Goal: Check status: Check status

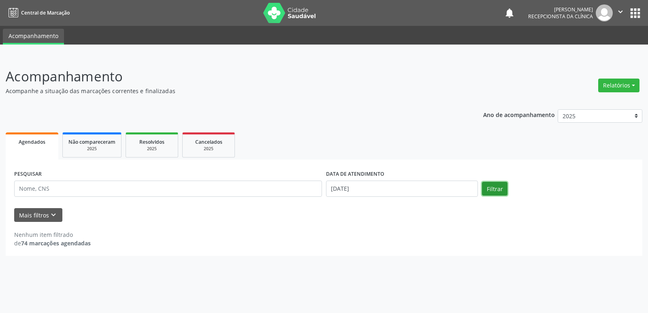
click at [500, 187] on button "Filtrar" at bounding box center [495, 189] width 26 height 14
click at [328, 191] on input "[DATE]" at bounding box center [402, 189] width 152 height 16
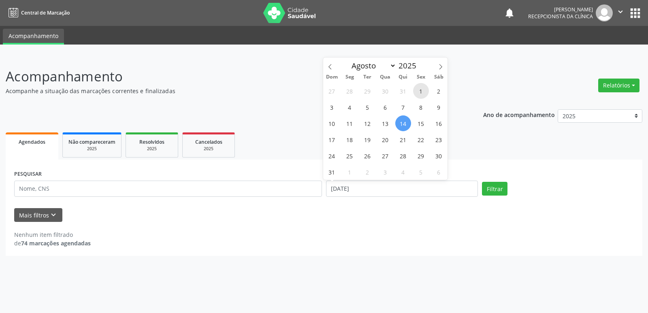
click at [419, 93] on span "1" at bounding box center [421, 91] width 16 height 16
type input "[DATE]"
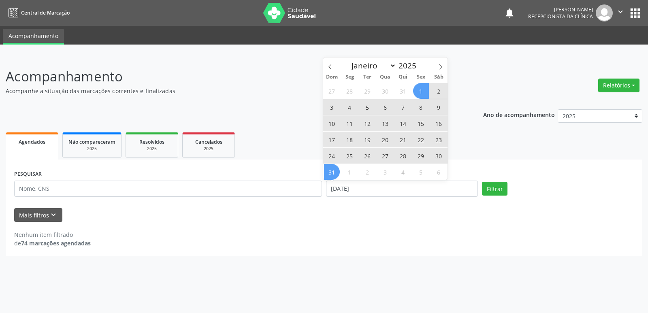
click at [334, 173] on span "31" at bounding box center [332, 172] width 16 height 16
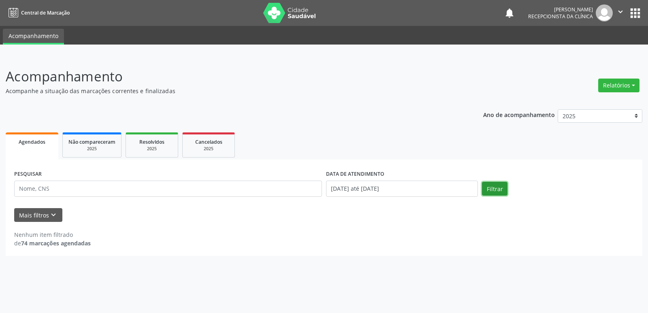
click at [489, 189] on button "Filtrar" at bounding box center [495, 189] width 26 height 14
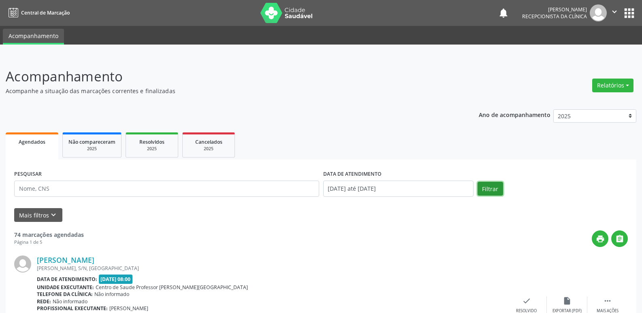
click at [489, 189] on button "Filtrar" at bounding box center [490, 189] width 26 height 14
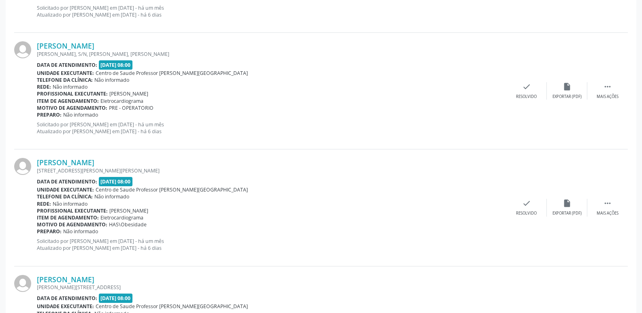
scroll to position [1722, 0]
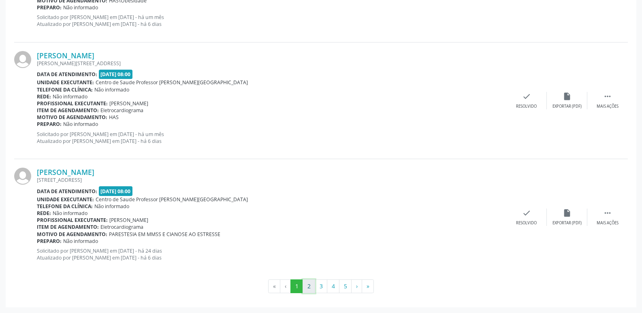
click at [310, 287] on button "2" at bounding box center [308, 286] width 13 height 14
click at [320, 290] on button "3" at bounding box center [321, 286] width 13 height 14
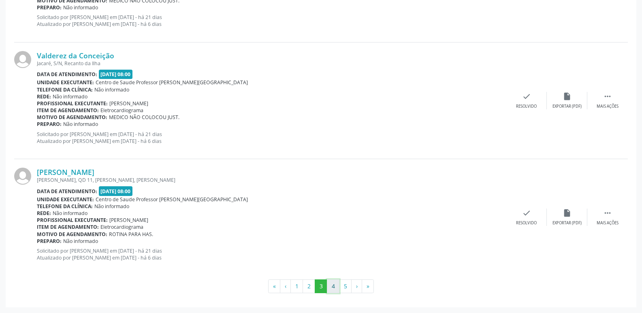
click at [336, 288] on button "4" at bounding box center [333, 286] width 13 height 14
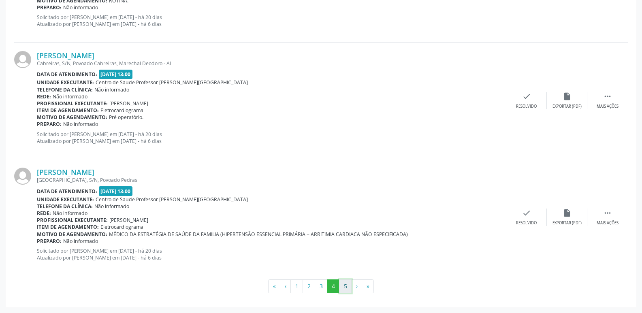
click at [344, 284] on button "5" at bounding box center [345, 286] width 13 height 14
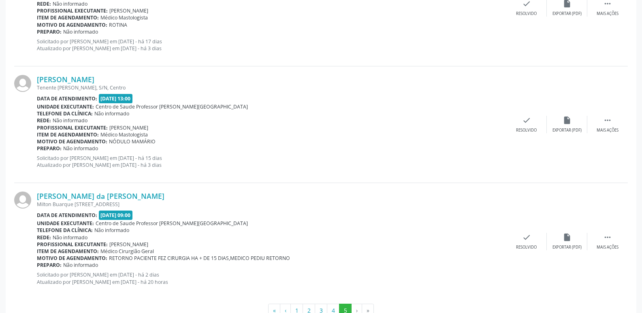
scroll to position [1598, 0]
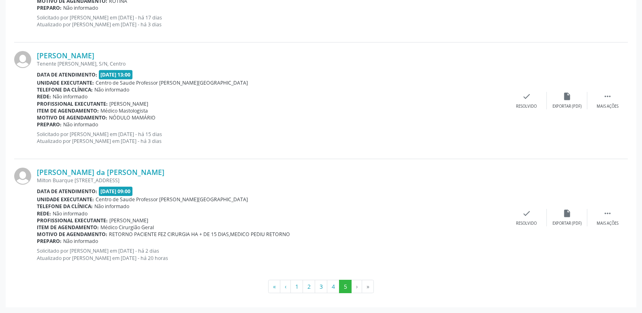
click at [355, 288] on li "›" at bounding box center [356, 287] width 11 height 14
click at [355, 287] on li "›" at bounding box center [356, 287] width 11 height 14
click at [366, 287] on li "»" at bounding box center [368, 287] width 12 height 14
click at [369, 287] on li "»" at bounding box center [368, 287] width 12 height 14
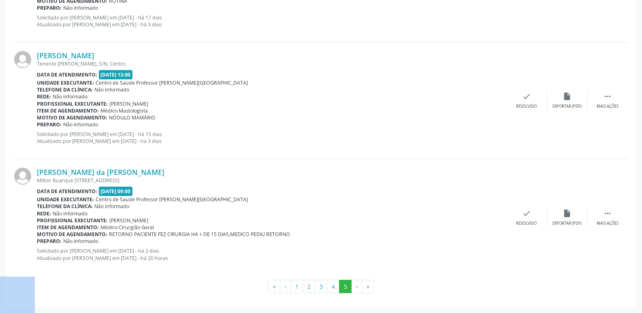
click at [369, 287] on li "»" at bounding box center [368, 287] width 12 height 14
